Goal: Check status: Check status

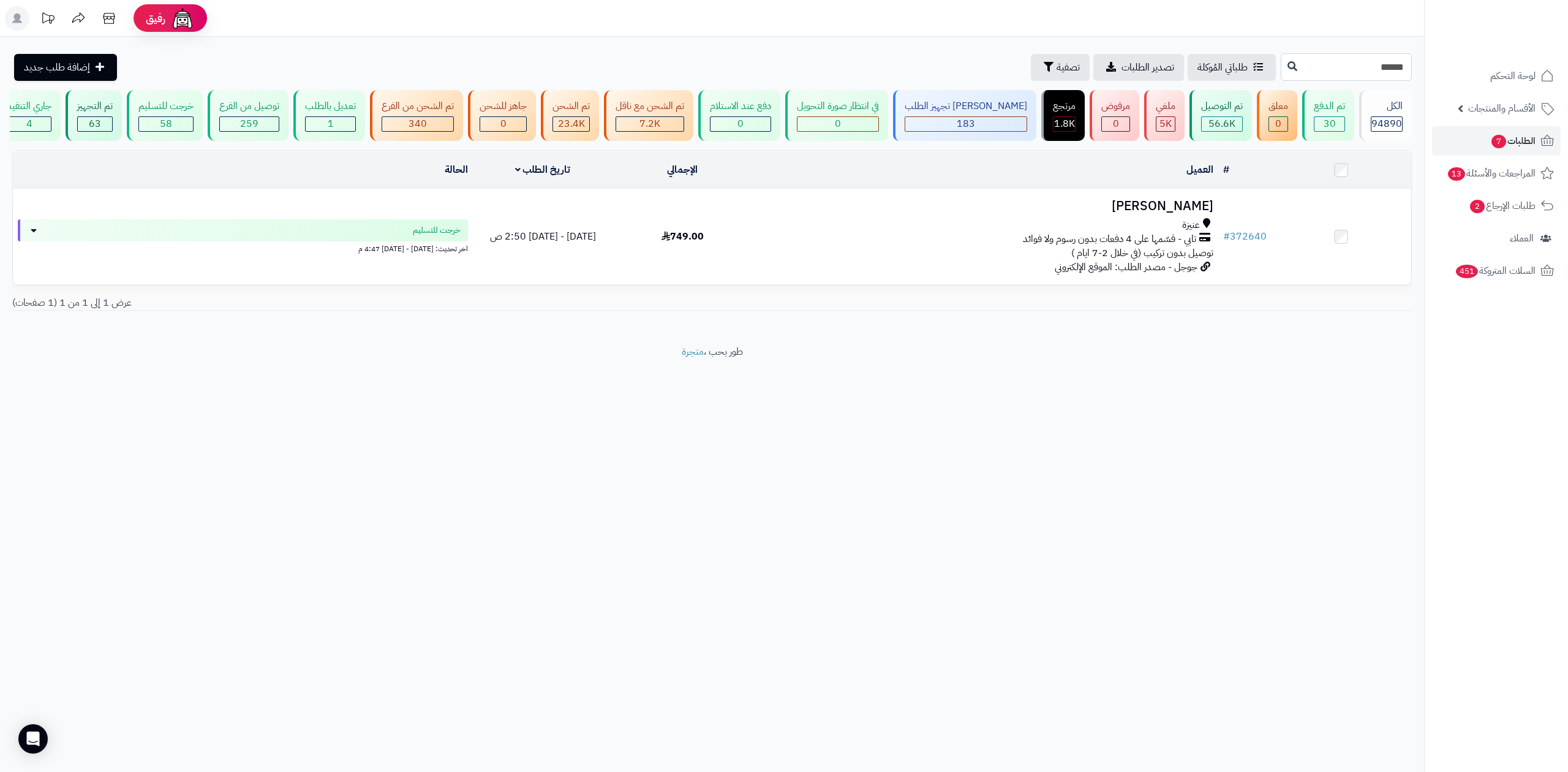
click at [1353, 76] on input "******" at bounding box center [1346, 67] width 131 height 28
click at [1288, 67] on icon at bounding box center [1292, 65] width 10 height 10
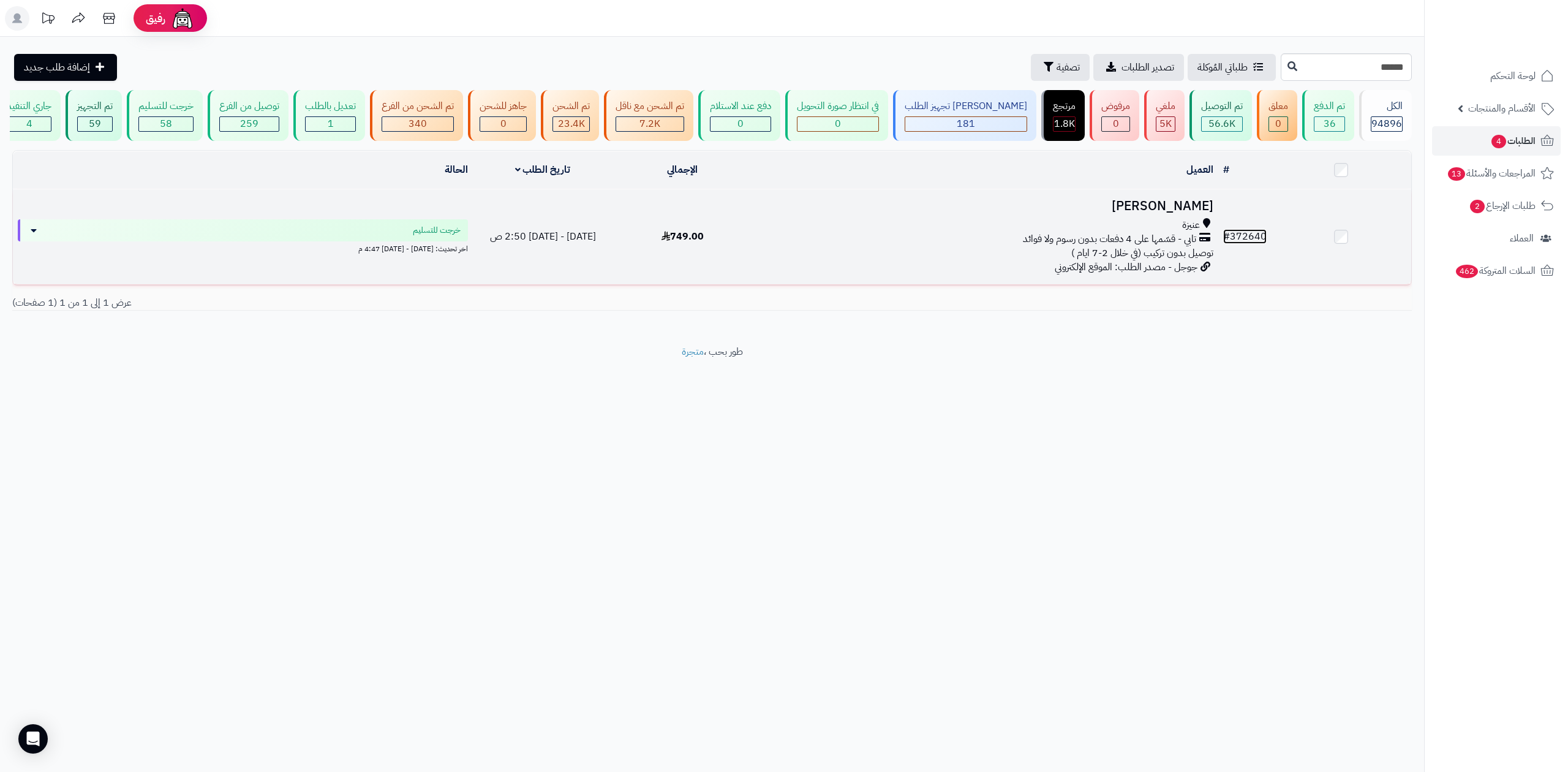
click at [1249, 229] on link "# 372640" at bounding box center [1244, 237] width 44 height 14
